Goal: Navigation & Orientation: Find specific page/section

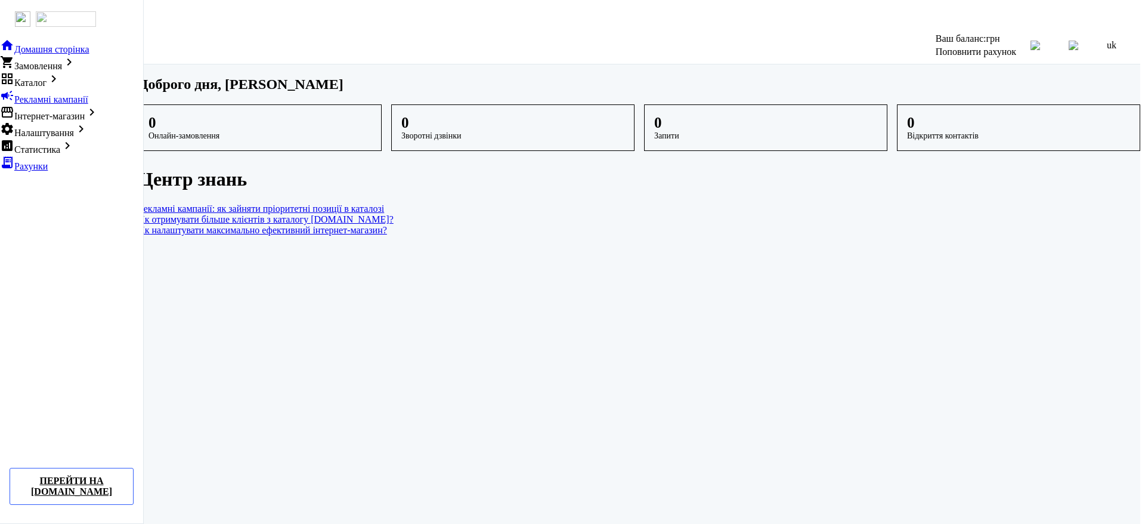
click at [228, 115] on main "Доброго дня, Дермельов Олександр Олександрович 0 Онлайн-замовлення 0 Зворотні д…" at bounding box center [639, 155] width 1002 height 159
click at [180, 151] on main "Доброго дня, Дермельов Олександр Олександрович 0 Онлайн-замовлення 0 Зворотні д…" at bounding box center [639, 155] width 1002 height 159
click at [199, 119] on main "Доброго дня, Дермельов Олександр Олександрович 0 Онлайн-замовлення 0 Зворотні д…" at bounding box center [639, 155] width 1002 height 159
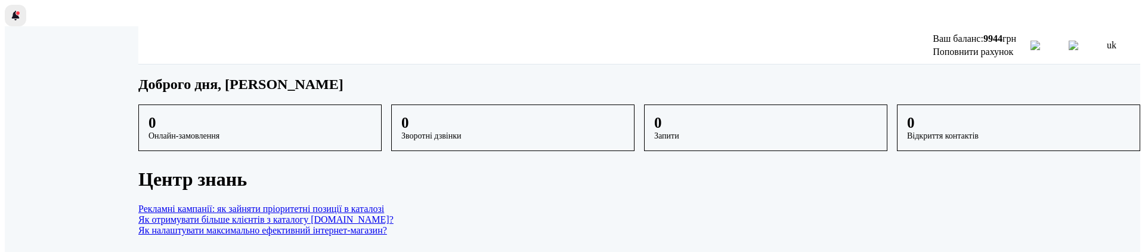
click at [16, 11] on span at bounding box center [18, 13] width 5 height 5
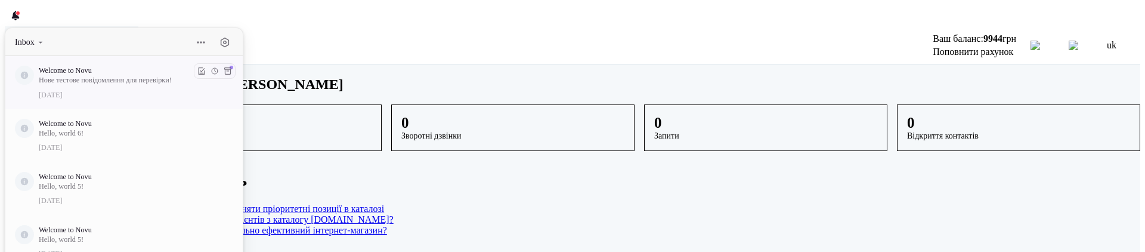
click at [114, 67] on p "Welcome to Novu" at bounding box center [132, 71] width 186 height 10
click at [12, 11] on div at bounding box center [15, 15] width 14 height 14
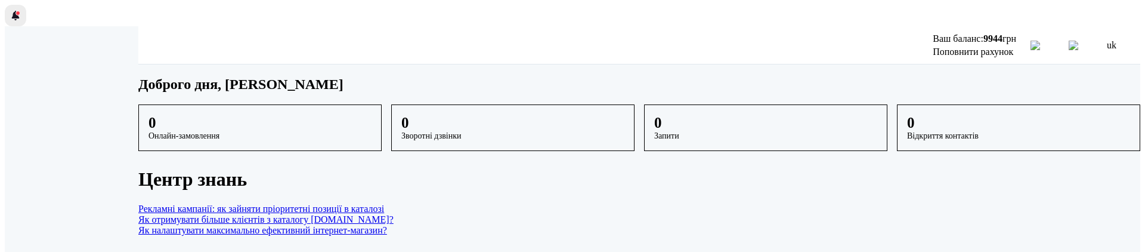
click at [12, 11] on div at bounding box center [15, 15] width 14 height 14
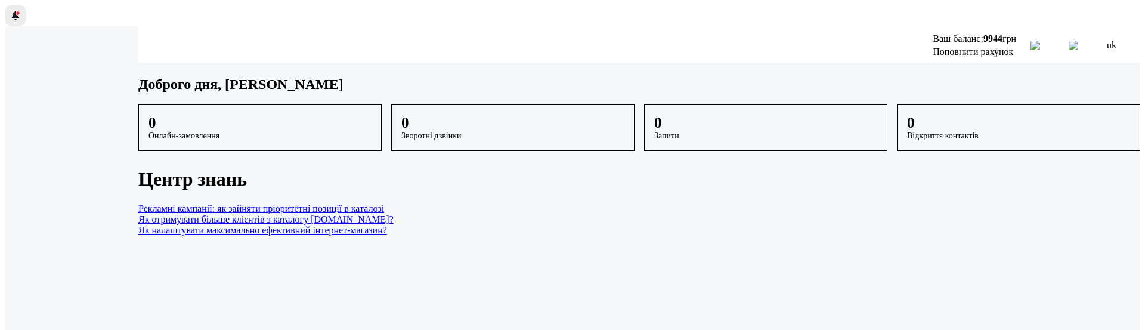
click at [11, 11] on div at bounding box center [15, 15] width 14 height 14
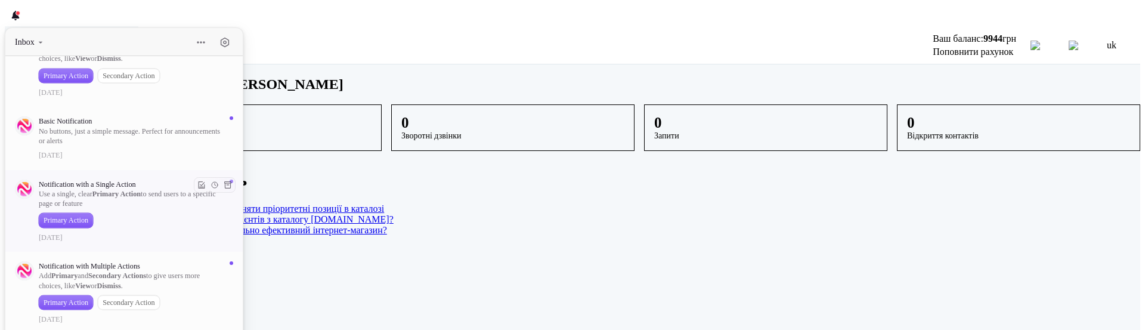
scroll to position [55, 0]
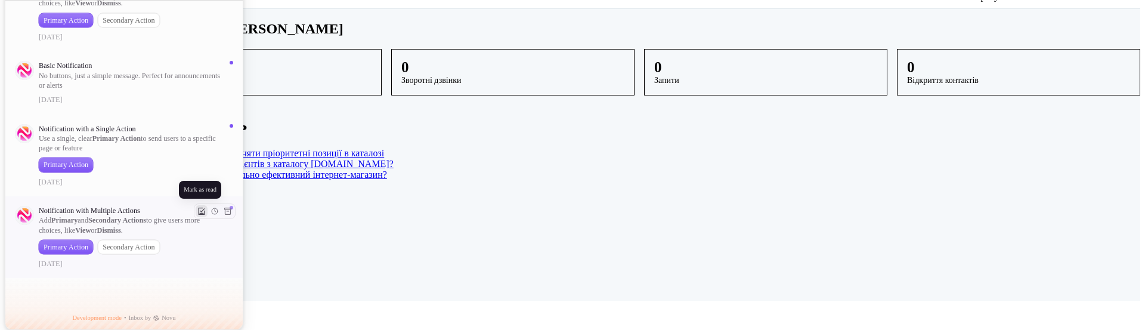
click at [203, 208] on button at bounding box center [202, 211] width 12 height 12
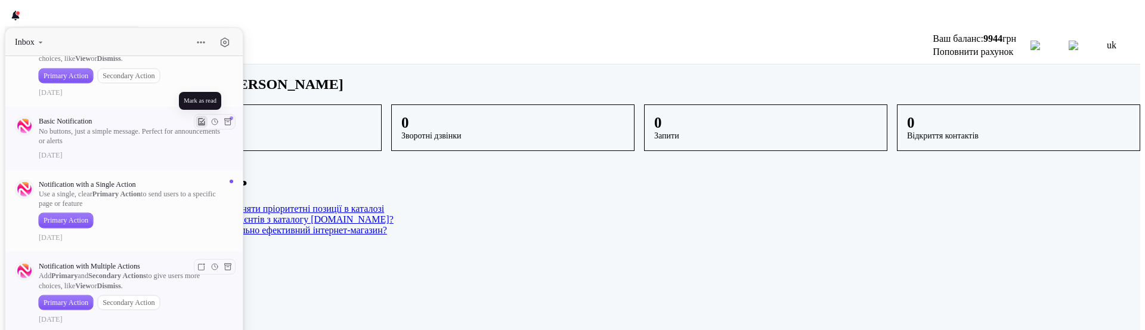
click at [202, 120] on button at bounding box center [202, 122] width 12 height 12
click at [204, 184] on button at bounding box center [202, 185] width 12 height 12
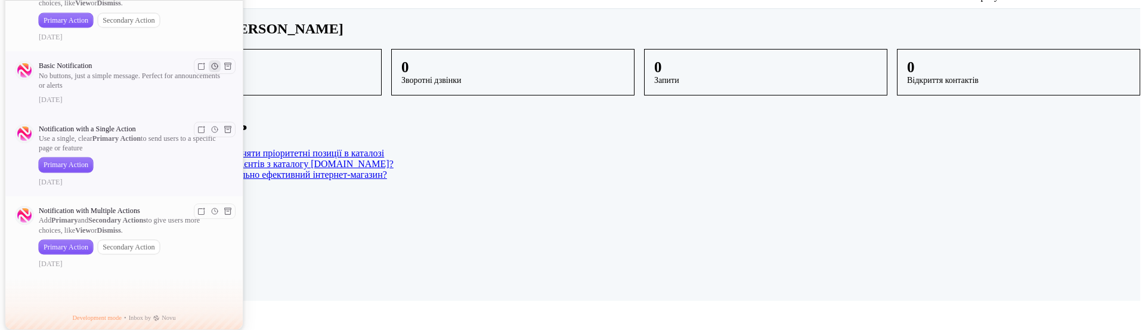
scroll to position [716, 0]
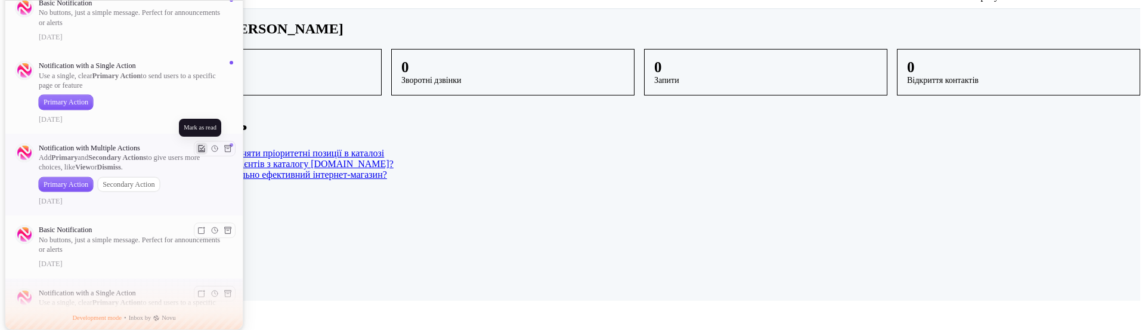
click at [201, 147] on button at bounding box center [202, 149] width 12 height 12
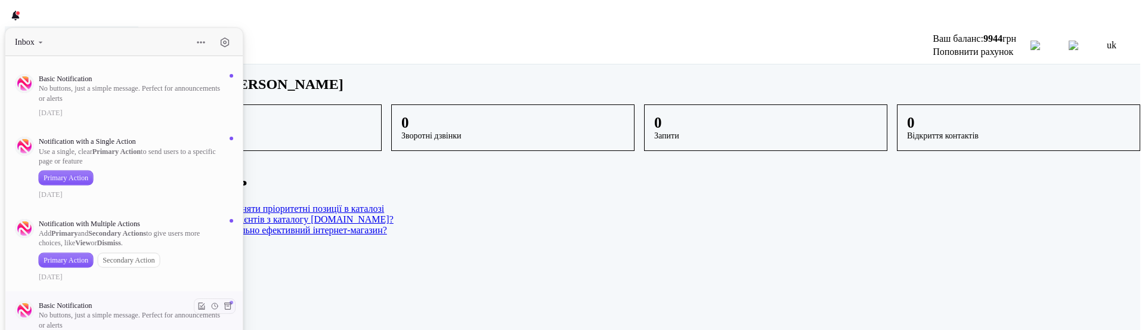
scroll to position [551, 0]
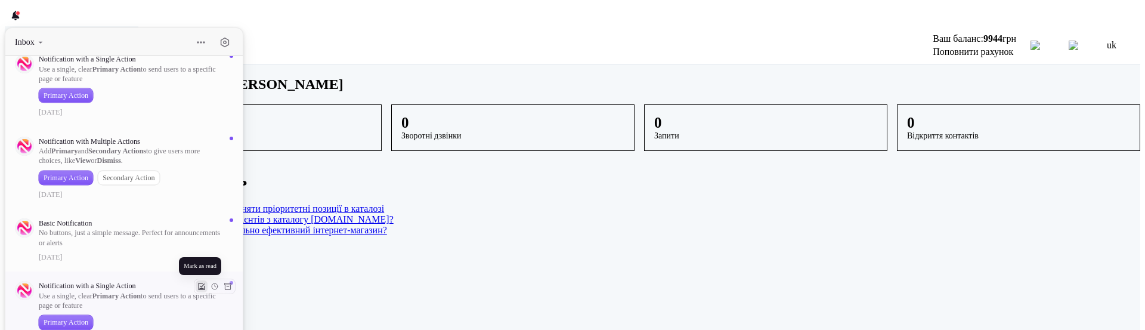
click at [202, 289] on button at bounding box center [202, 286] width 12 height 12
click at [199, 225] on button at bounding box center [202, 224] width 12 height 12
click at [200, 144] on button at bounding box center [202, 142] width 12 height 12
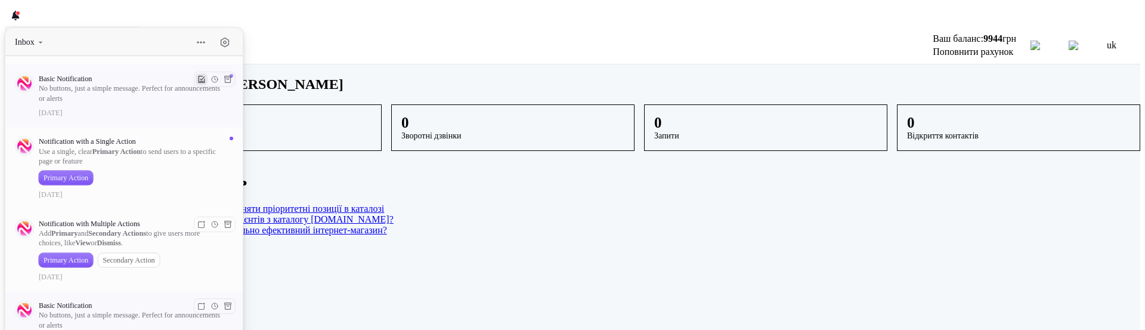
click at [202, 79] on button at bounding box center [202, 79] width 12 height 12
click at [201, 141] on button at bounding box center [202, 142] width 12 height 12
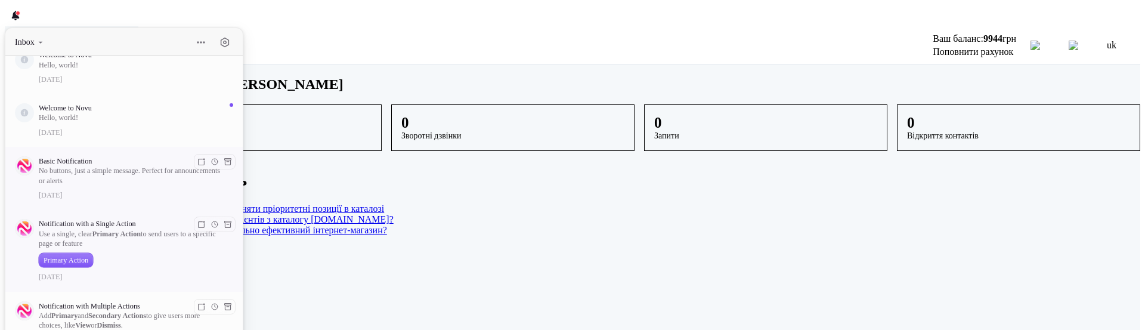
scroll to position [304, 0]
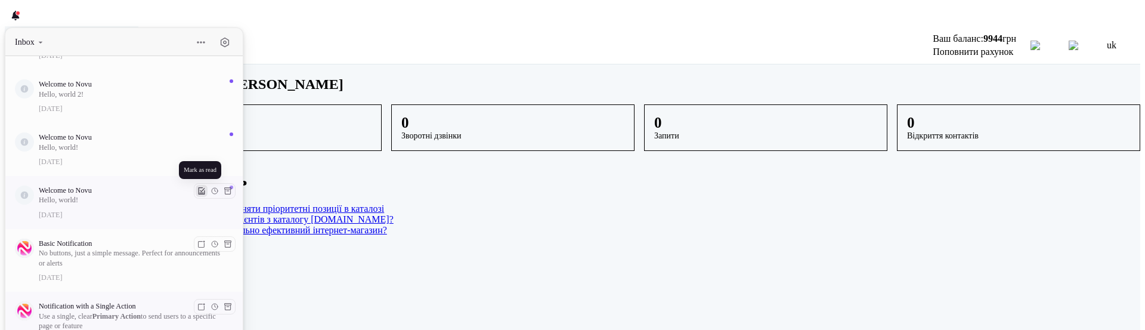
click at [200, 193] on button at bounding box center [202, 191] width 12 height 12
click at [199, 137] on button at bounding box center [202, 138] width 12 height 12
click at [200, 82] on button at bounding box center [202, 85] width 12 height 12
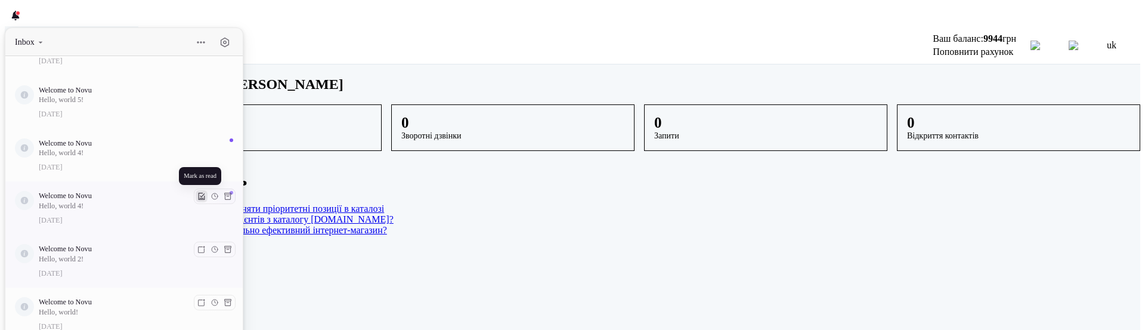
click at [198, 199] on button at bounding box center [202, 196] width 12 height 12
click at [198, 144] on button at bounding box center [202, 144] width 12 height 12
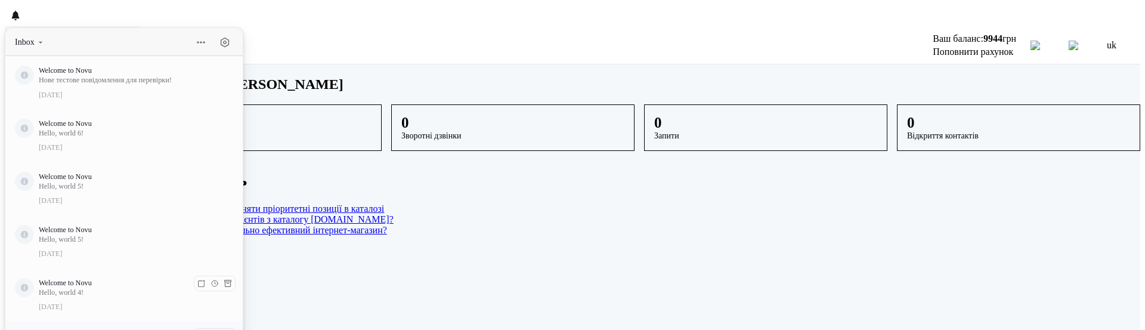
click at [256, 98] on main "Доброго дня, [PERSON_NAME] 0 Онлайн-замовлення 0 Зворотні дзвінки 0 Запити 0 Ві…" at bounding box center [639, 155] width 1002 height 159
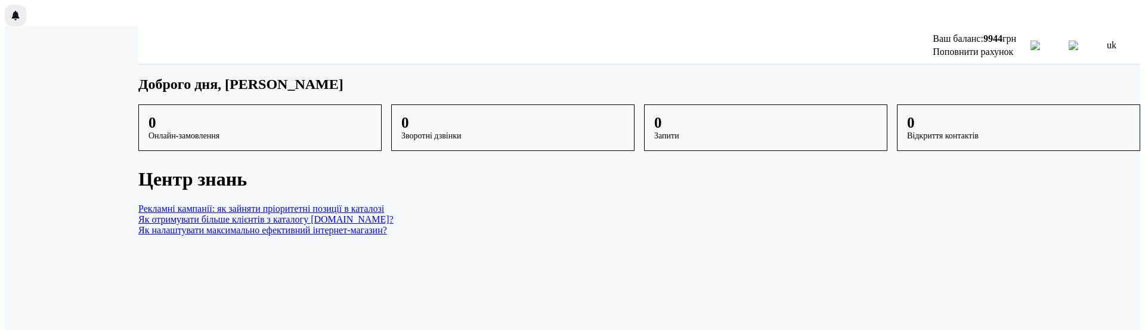
click at [11, 10] on div at bounding box center [15, 15] width 14 height 14
